Goal: Transaction & Acquisition: Purchase product/service

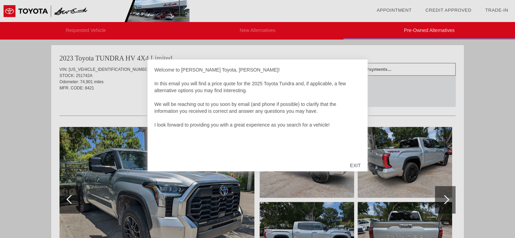
click at [354, 165] on div "EXIT" at bounding box center [355, 165] width 24 height 21
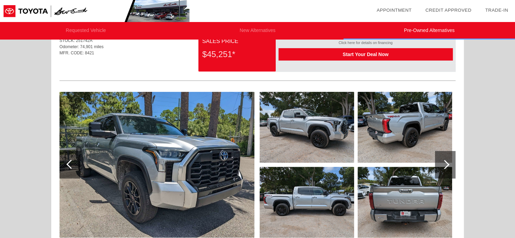
scroll to position [34, 0]
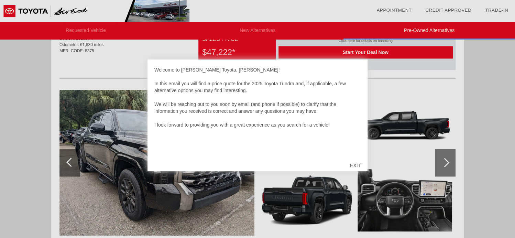
scroll to position [491, 0]
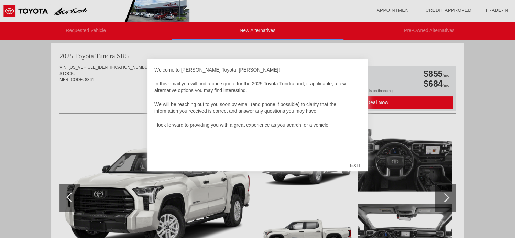
click at [354, 162] on div "EXIT" at bounding box center [355, 165] width 24 height 21
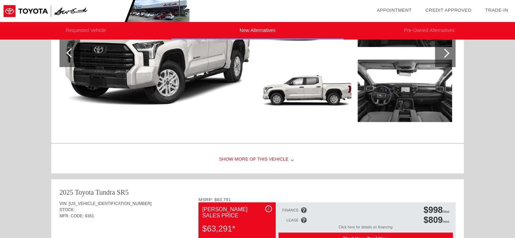
scroll to position [139, 0]
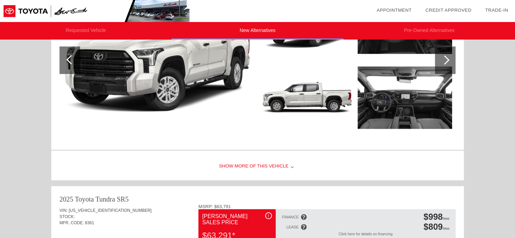
click at [272, 164] on div "Show More of this Vehicle" at bounding box center [257, 167] width 413 height 28
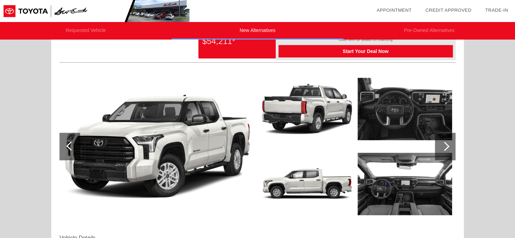
scroll to position [36, 0]
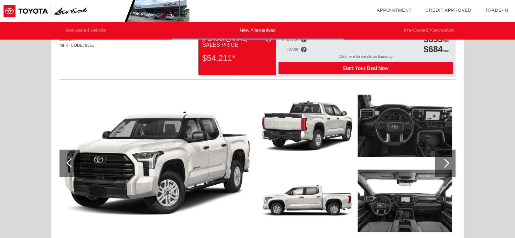
click at [447, 163] on div at bounding box center [444, 162] width 9 height 9
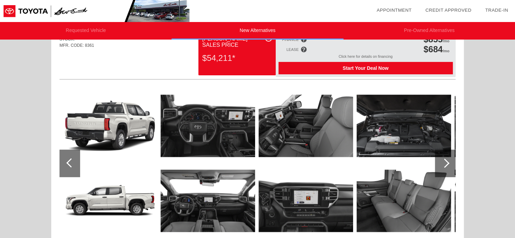
click at [447, 163] on div at bounding box center [444, 162] width 9 height 9
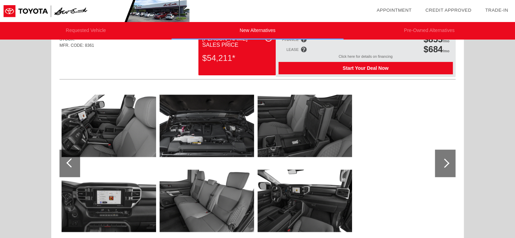
click at [447, 163] on div at bounding box center [444, 162] width 9 height 9
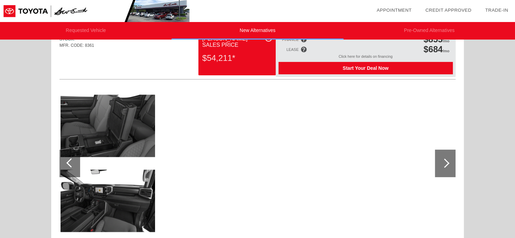
click at [447, 163] on div at bounding box center [444, 162] width 9 height 9
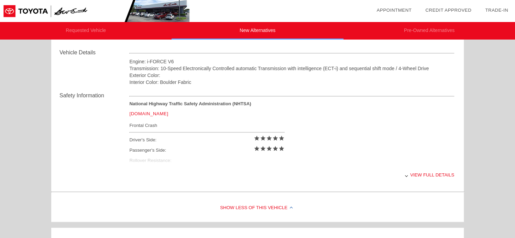
scroll to position [241, 0]
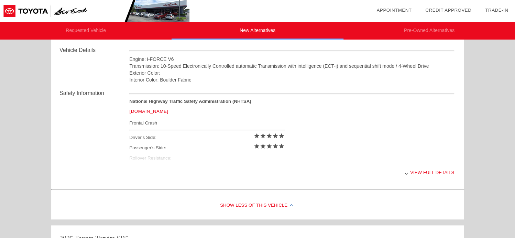
click at [420, 174] on div "View full details" at bounding box center [291, 172] width 325 height 17
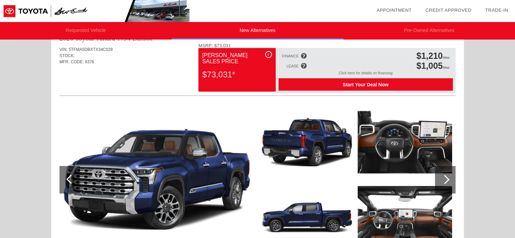
scroll to position [722, 0]
